Goal: Information Seeking & Learning: Learn about a topic

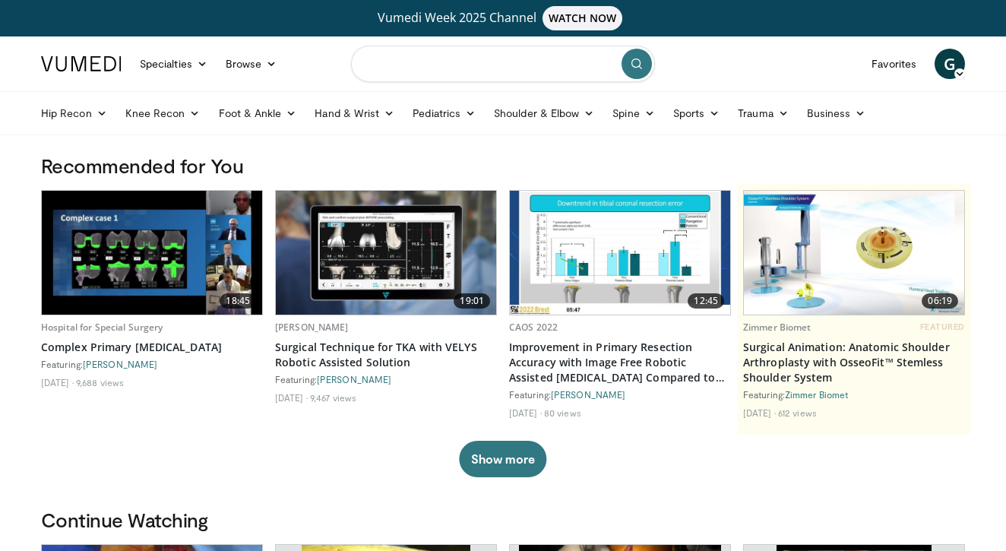
click at [488, 73] on input "Search topics, interventions" at bounding box center [503, 64] width 304 height 36
type input "**********"
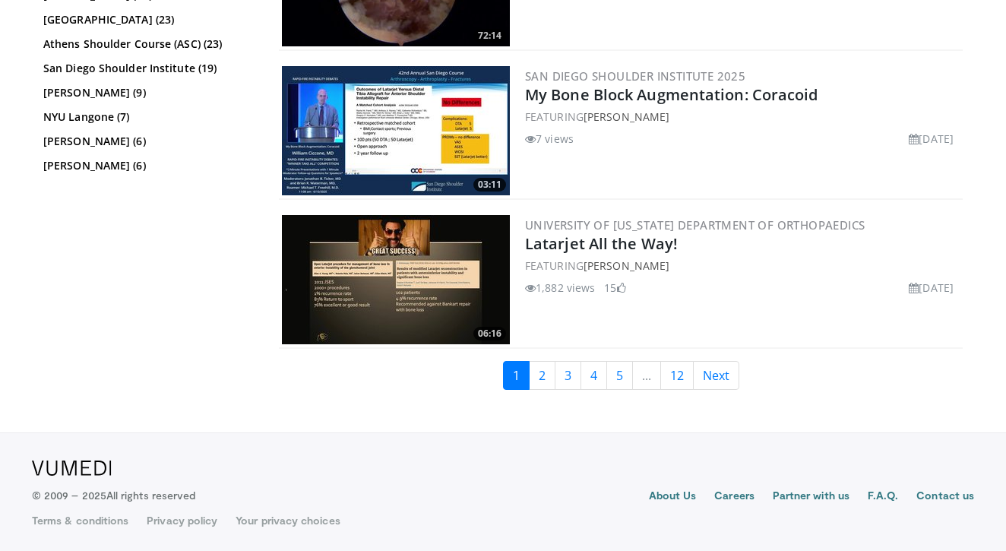
scroll to position [3270, 0]
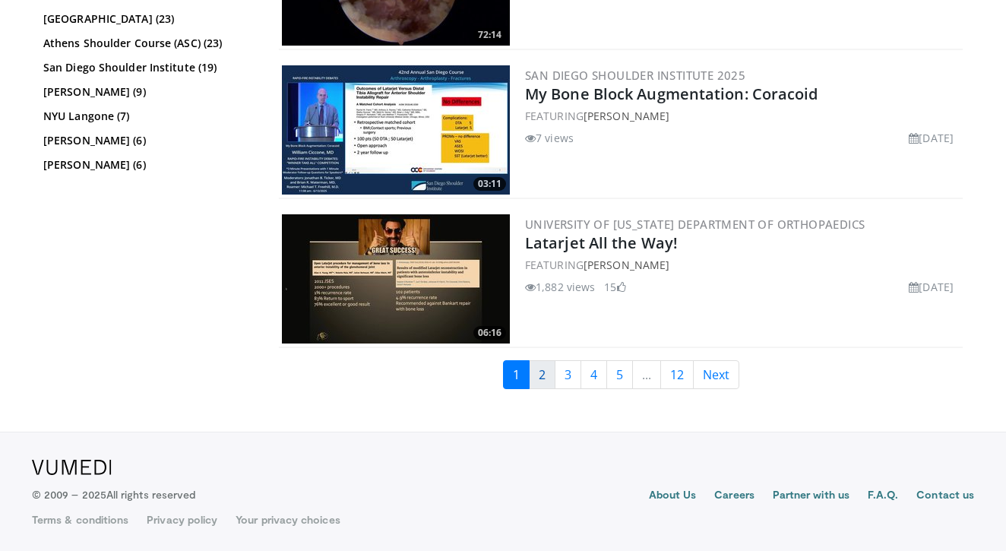
click at [540, 376] on link "2" at bounding box center [542, 374] width 27 height 29
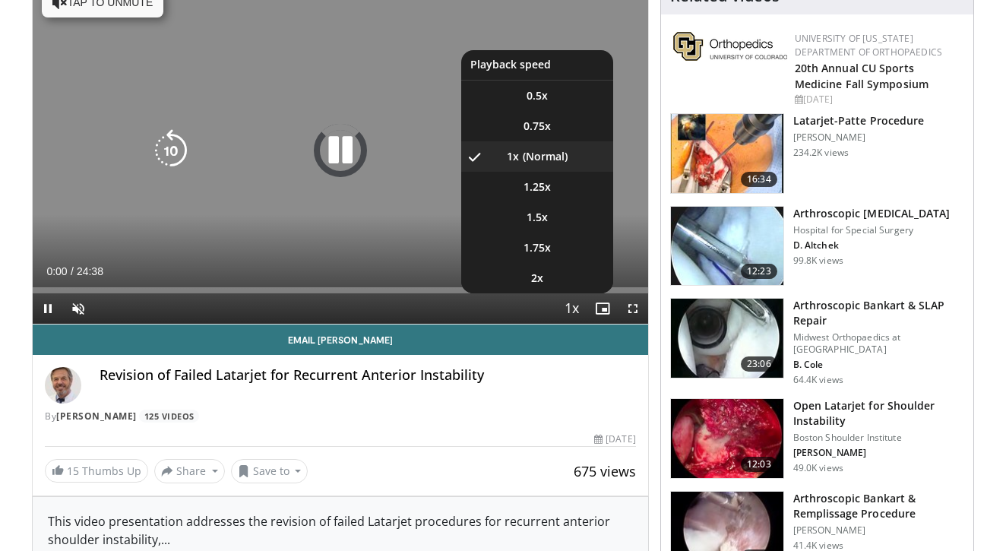
scroll to position [179, 0]
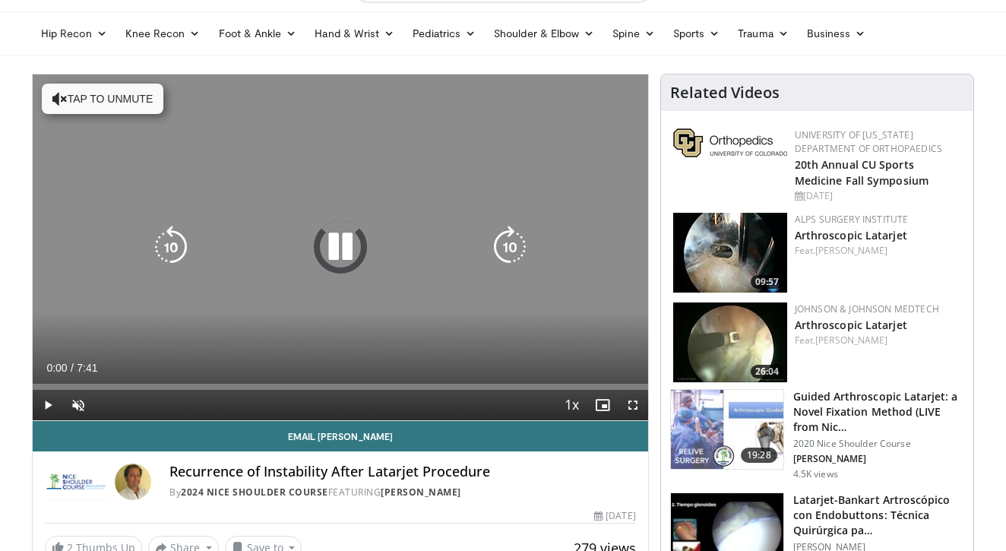
scroll to position [91, 0]
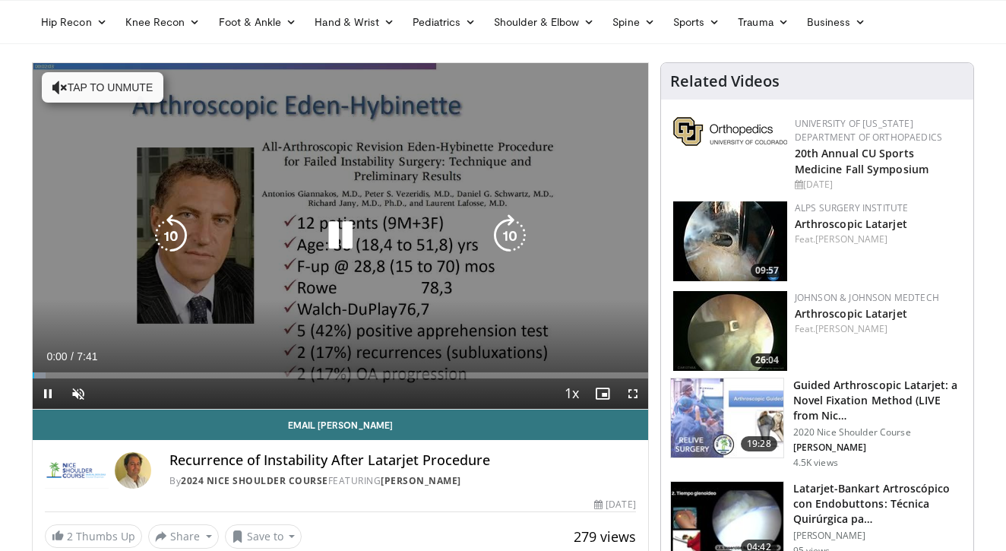
click at [72, 79] on button "Tap to unmute" at bounding box center [103, 87] width 122 height 30
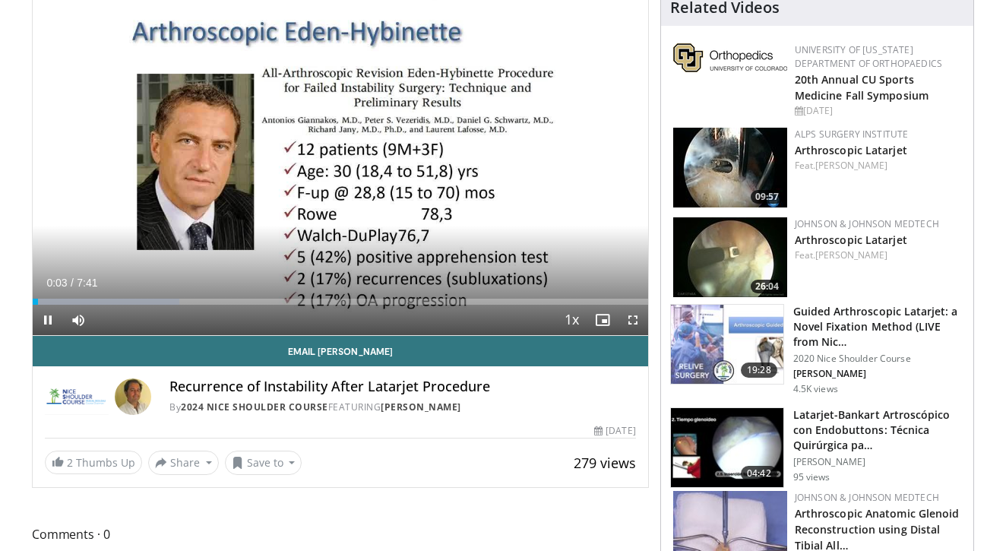
scroll to position [169, 0]
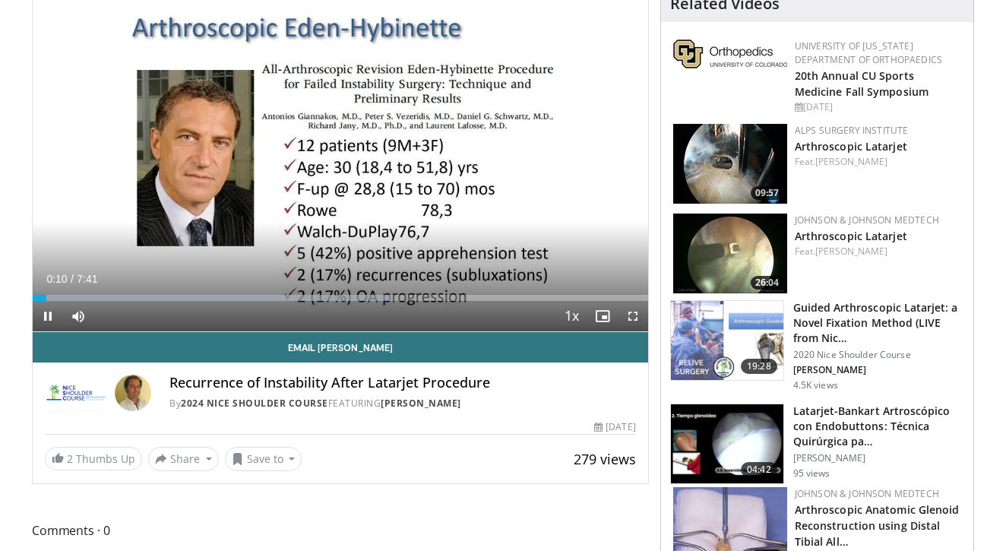
click at [627, 316] on span "Video Player" at bounding box center [633, 316] width 30 height 30
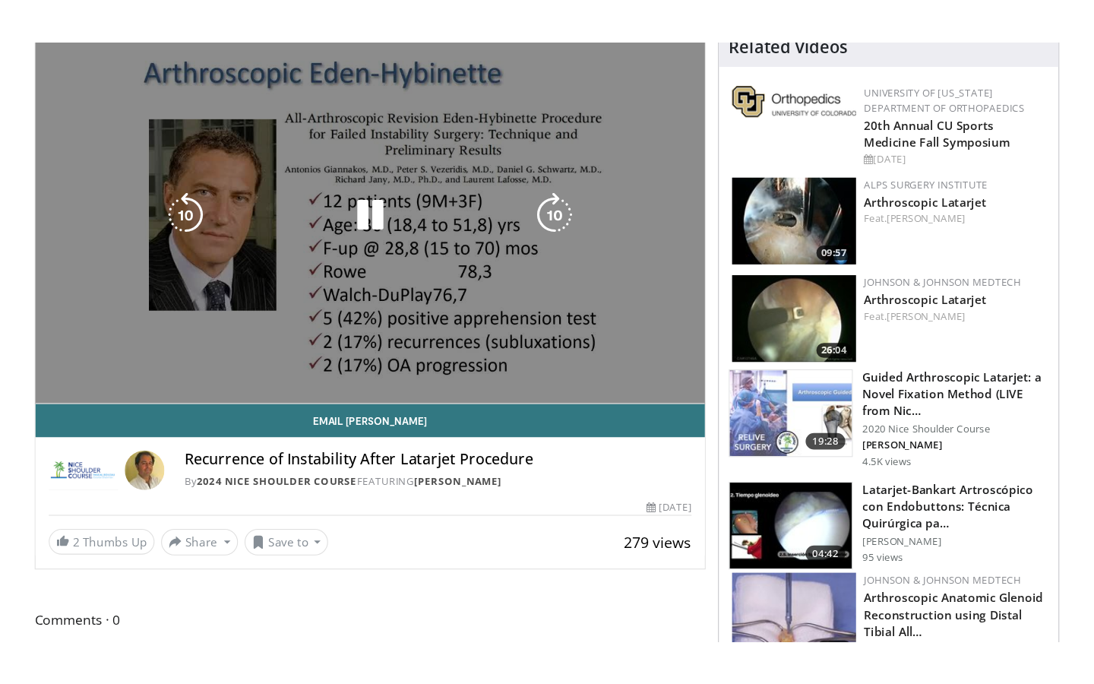
scroll to position [0, 0]
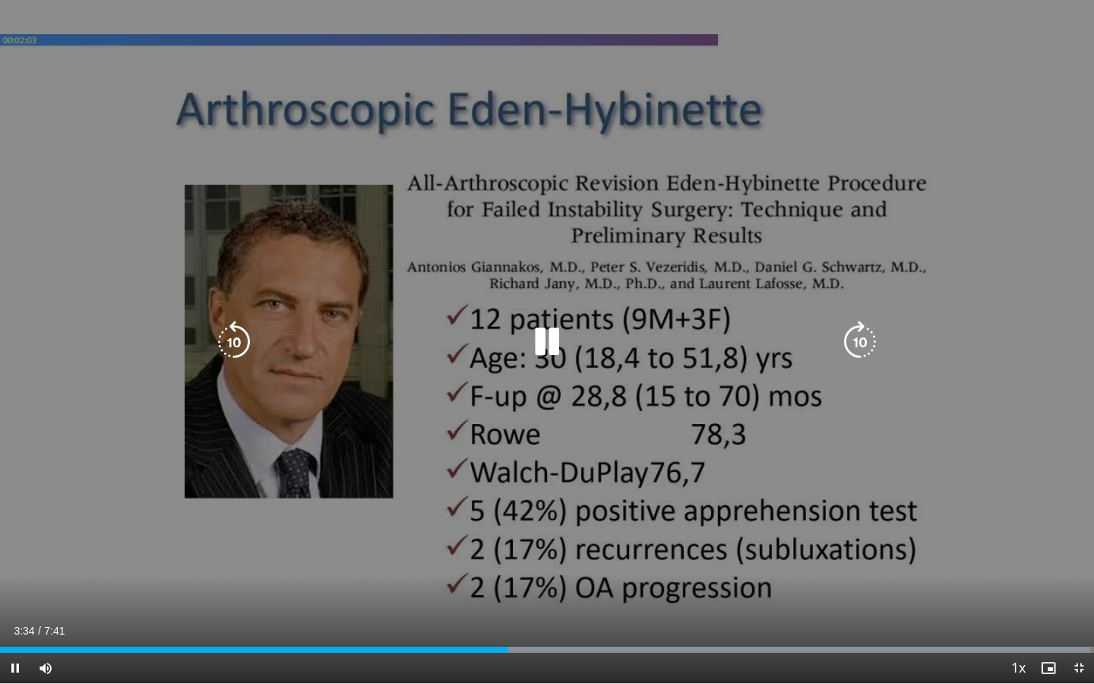
click at [227, 337] on icon "Video Player" at bounding box center [234, 342] width 43 height 43
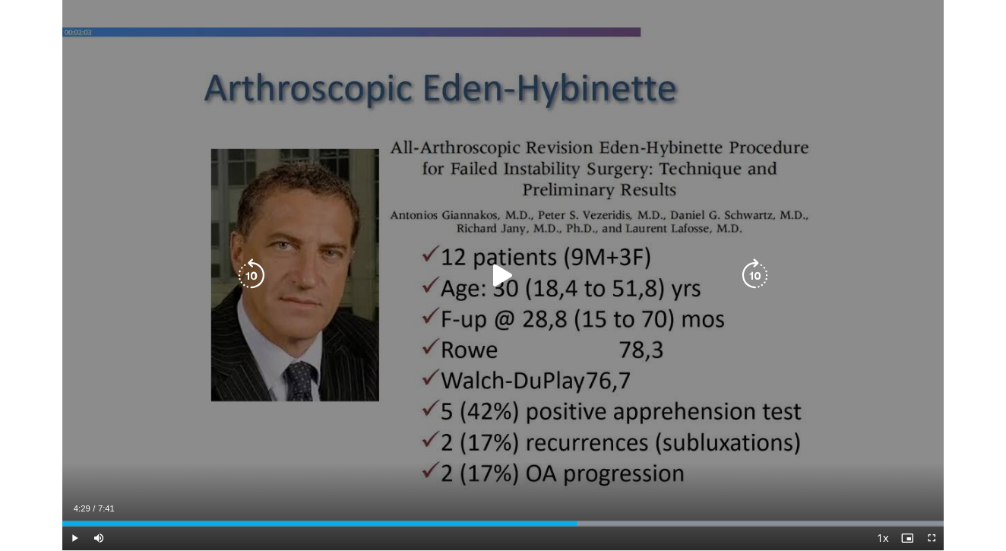
scroll to position [169, 0]
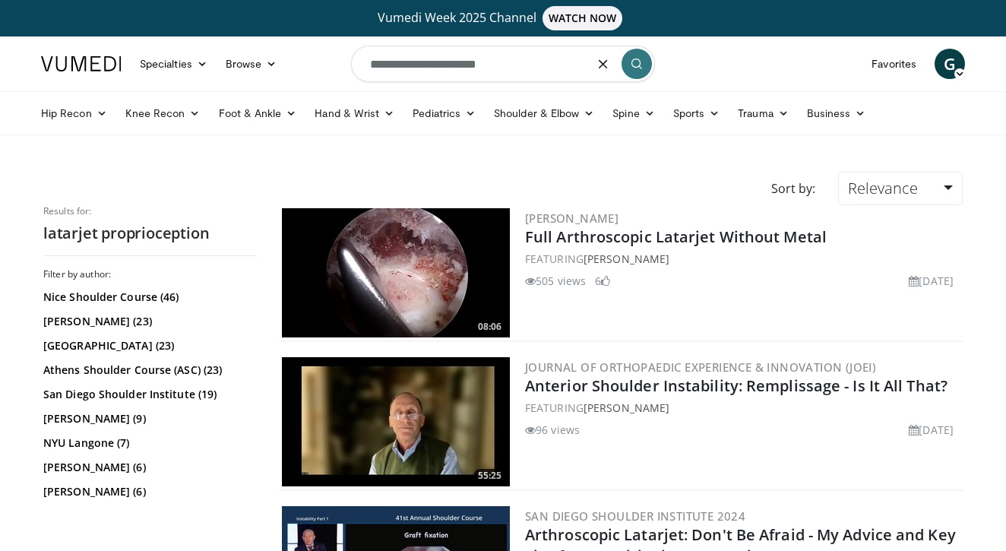
drag, startPoint x: 580, startPoint y: 181, endPoint x: 411, endPoint y: 64, distance: 205.9
click at [411, 64] on input "**********" at bounding box center [503, 64] width 304 height 36
type input "**********"
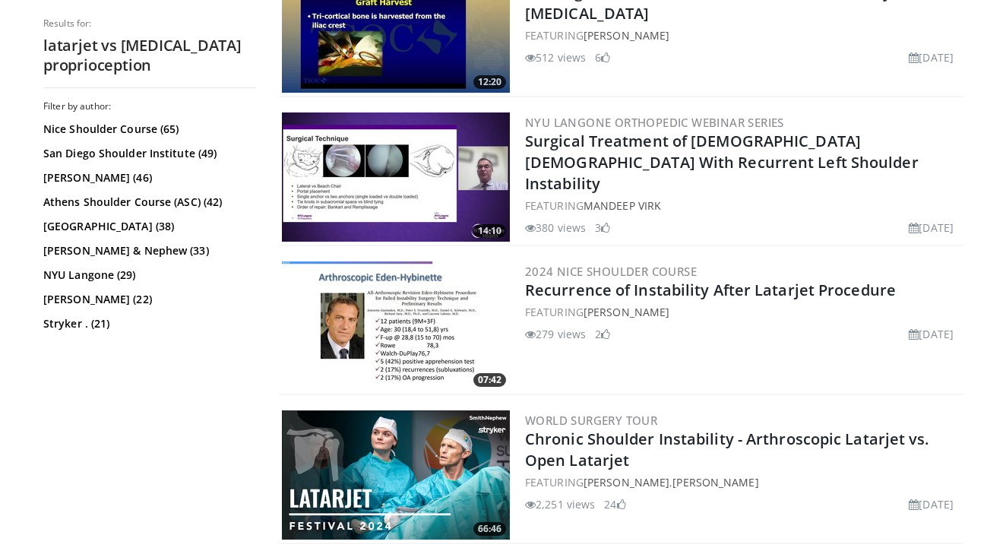
scroll to position [1145, 0]
